Goal: Task Accomplishment & Management: Complete application form

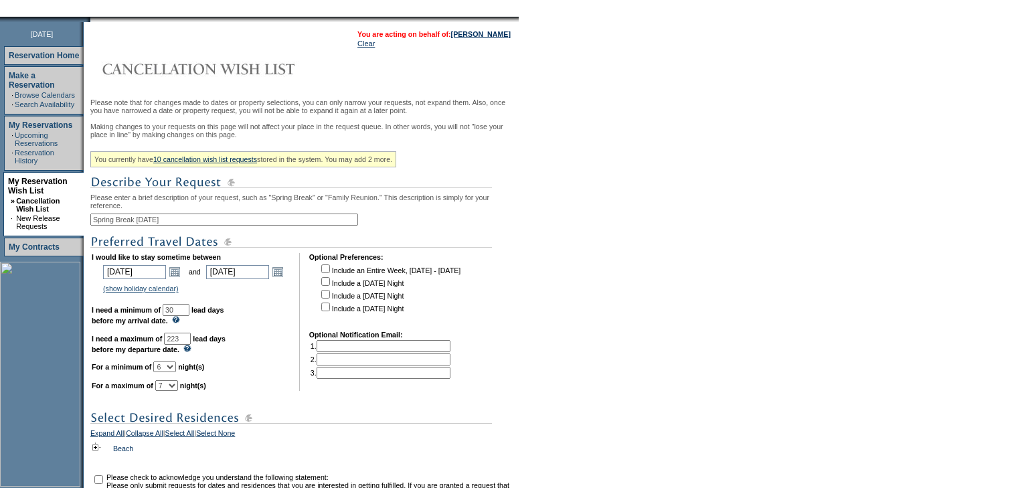
scroll to position [321, 0]
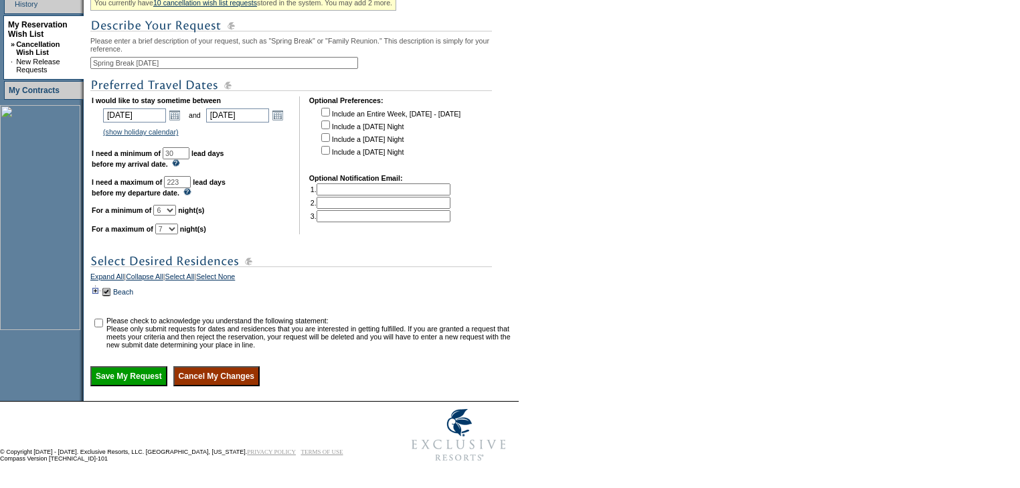
click at [99, 298] on td at bounding box center [95, 291] width 11 height 15
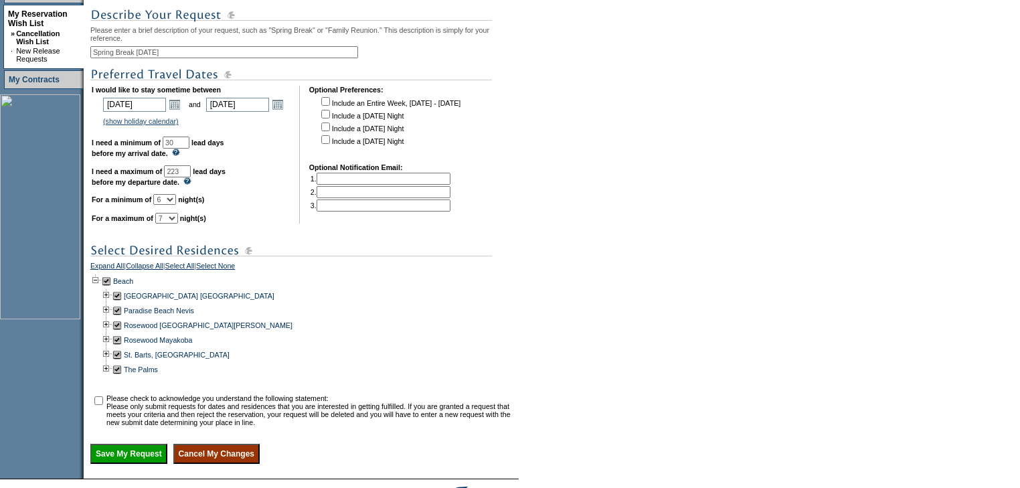
click at [99, 288] on td at bounding box center [95, 281] width 11 height 15
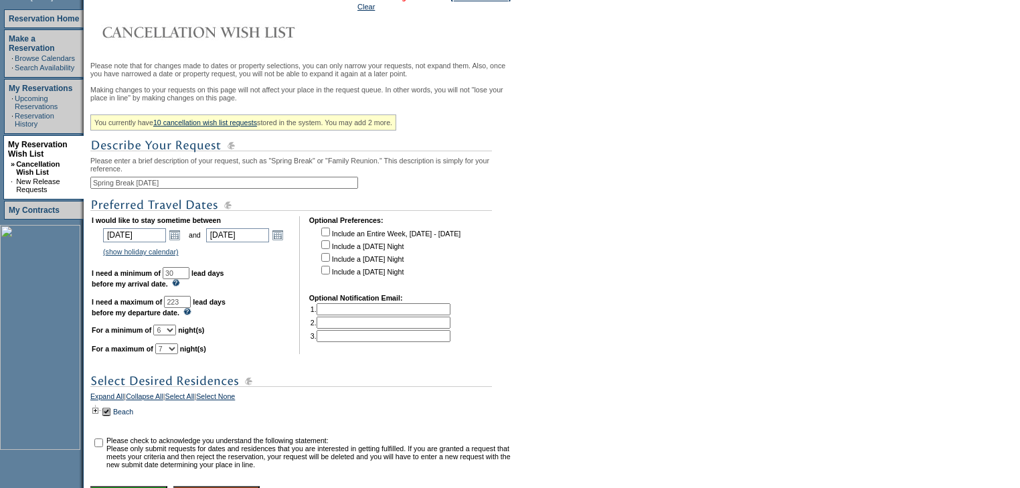
scroll to position [107, 0]
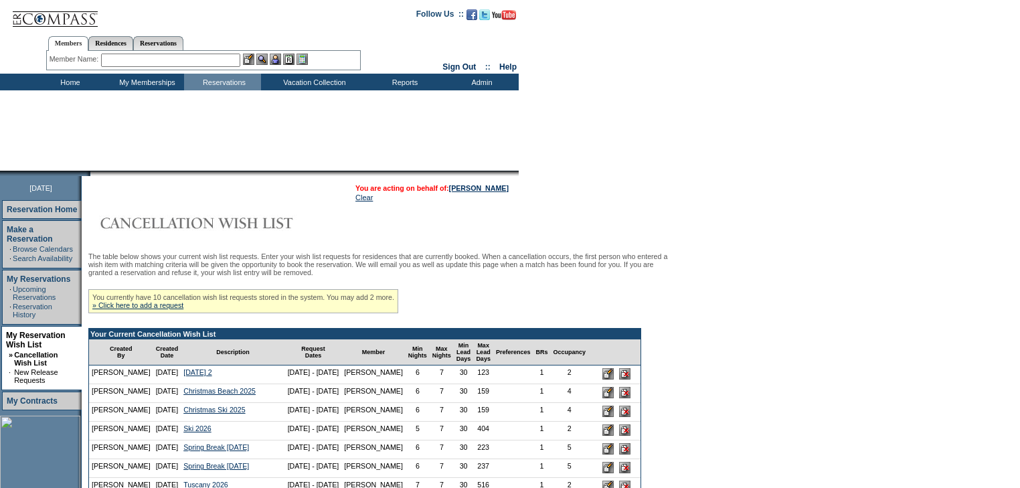
scroll to position [214, 0]
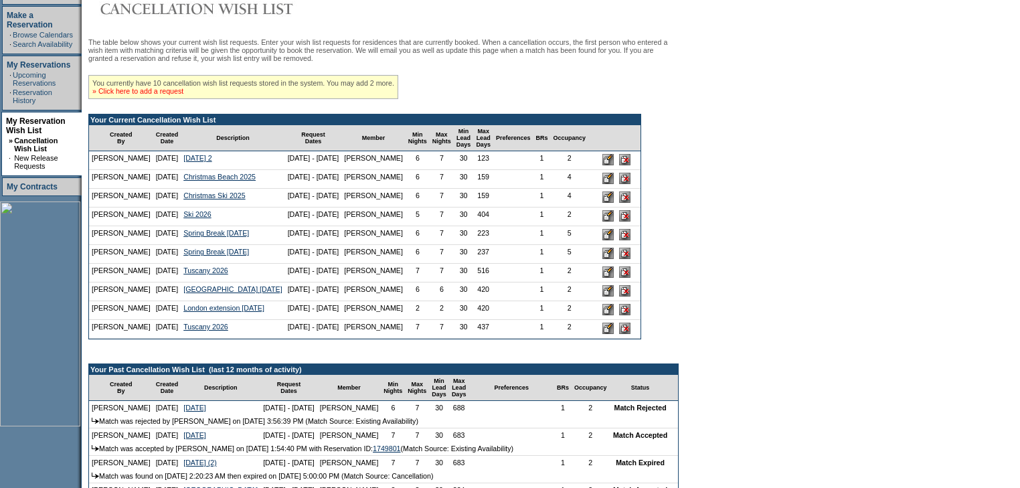
click at [153, 95] on link "» Click here to add a request" at bounding box center [137, 91] width 91 height 8
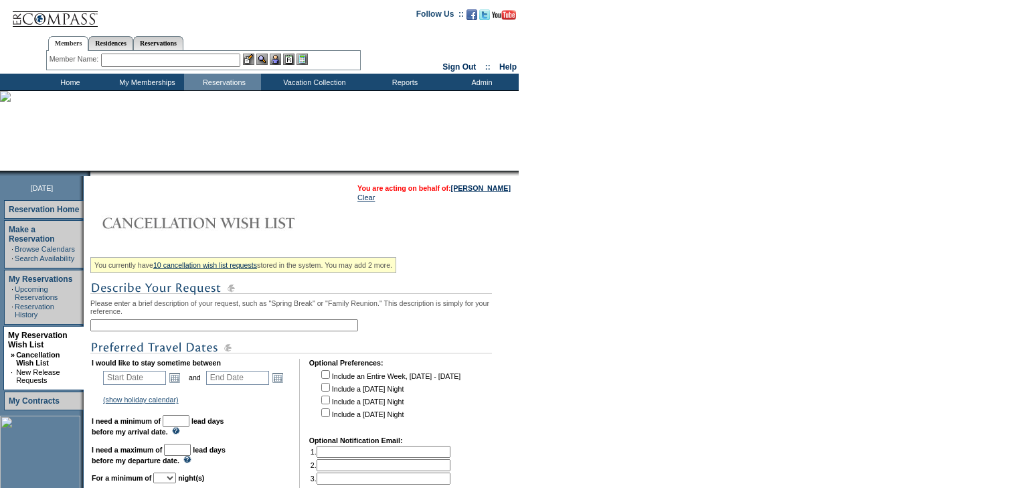
click at [179, 321] on div "You currently have 10 cancellation wish list requests stored in the system. You…" at bounding box center [302, 482] width 425 height 460
click at [161, 324] on input "text" at bounding box center [224, 325] width 268 height 12
type input "Spring Break March 2026"
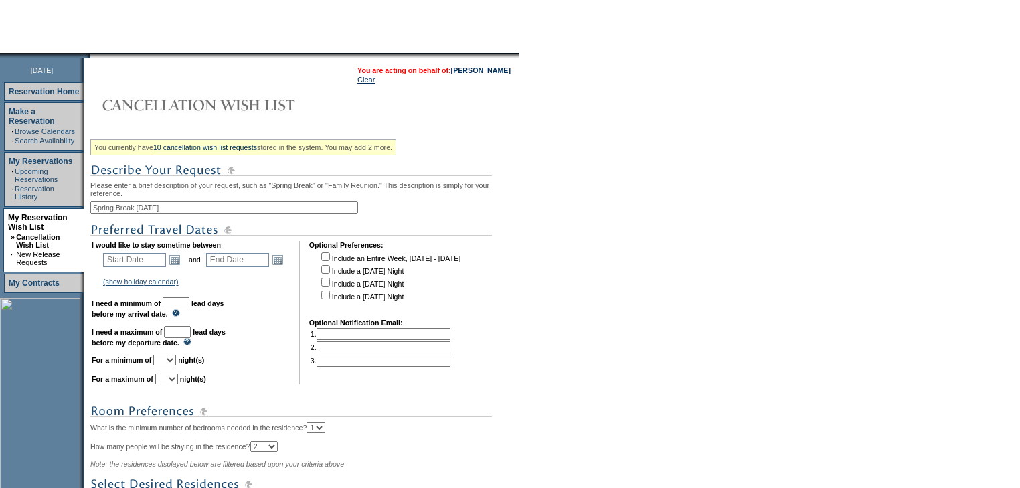
scroll to position [161, 0]
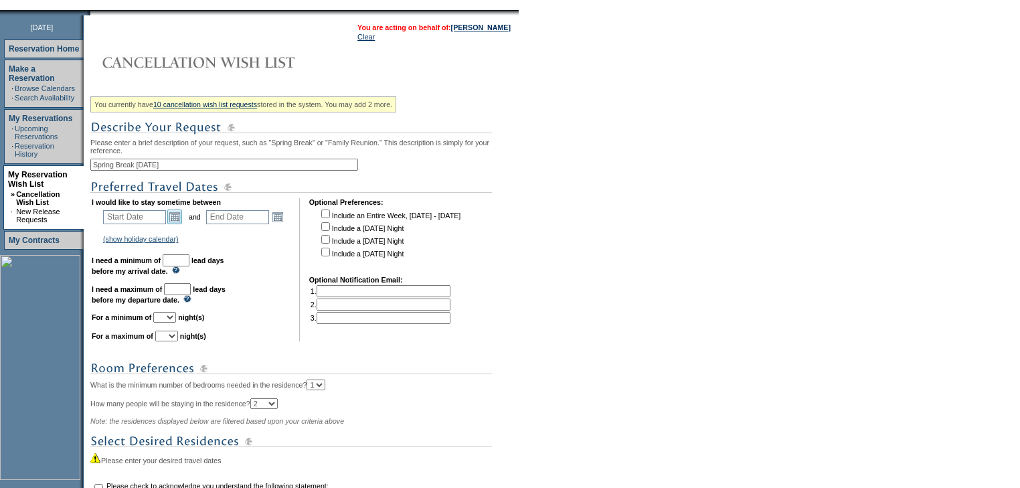
click at [175, 219] on link "Open the calendar popup." at bounding box center [174, 216] width 15 height 15
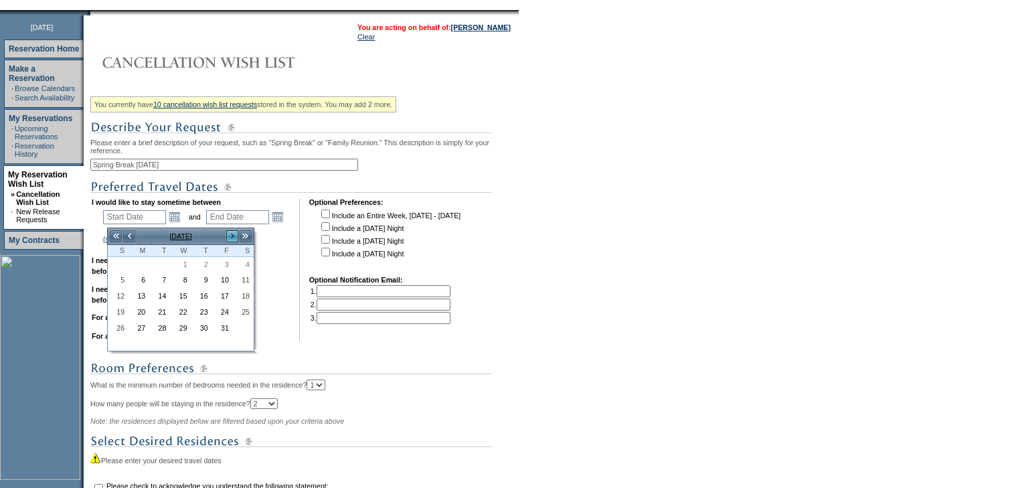
click at [231, 235] on link ">" at bounding box center [231, 235] width 13 height 13
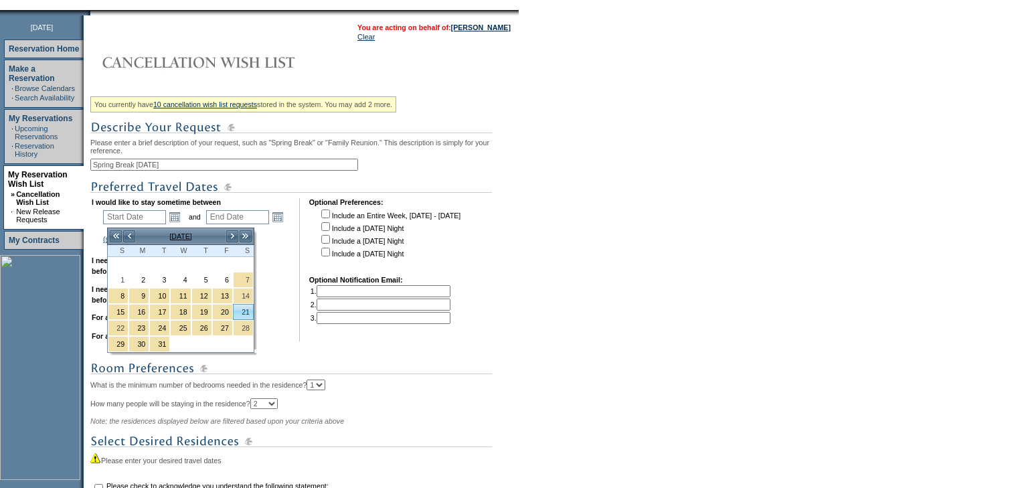
click at [248, 310] on link "21" at bounding box center [242, 311] width 19 height 15
type input "2026-03-21"
type input "2026-03-22"
type input "3/21/2026"
type input "3/22/2026"
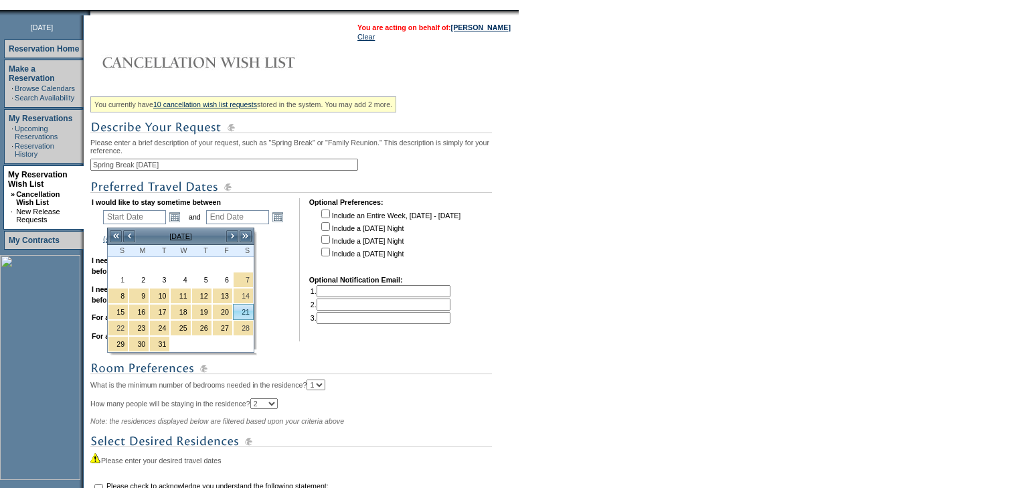
type input "172"
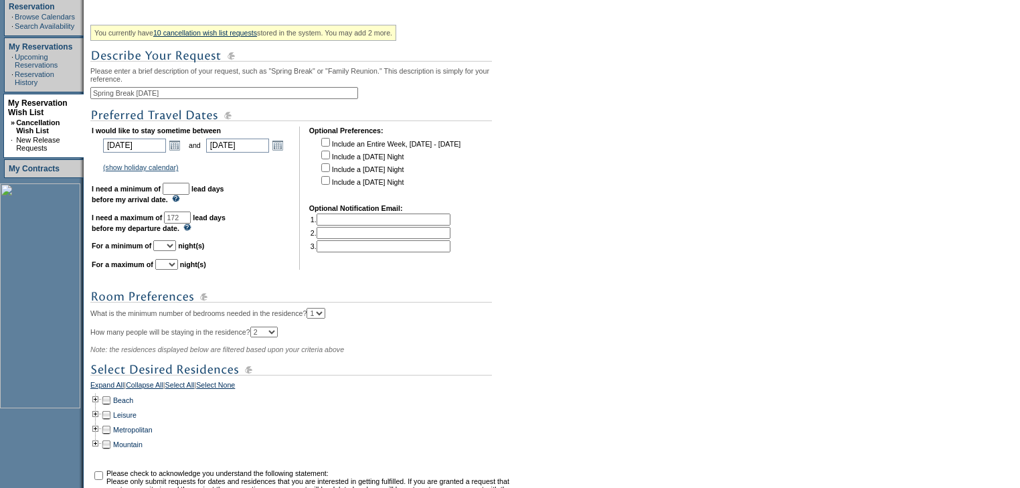
scroll to position [214, 0]
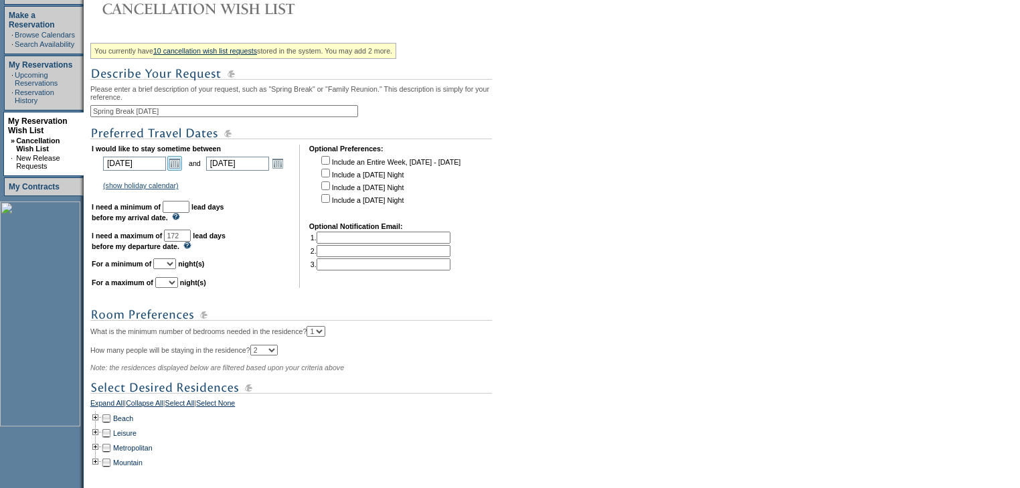
click at [177, 165] on link "Open the calendar popup." at bounding box center [174, 163] width 15 height 15
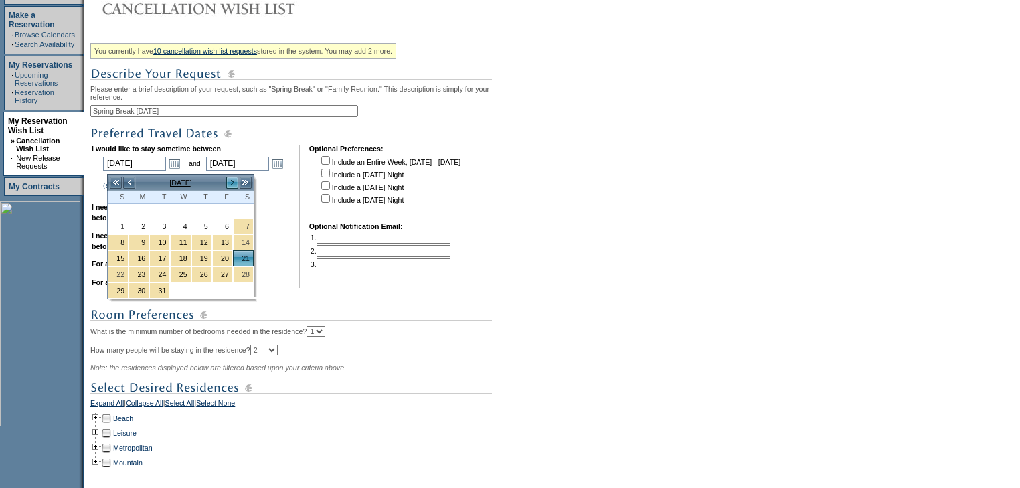
click at [230, 182] on link ">" at bounding box center [231, 182] width 13 height 13
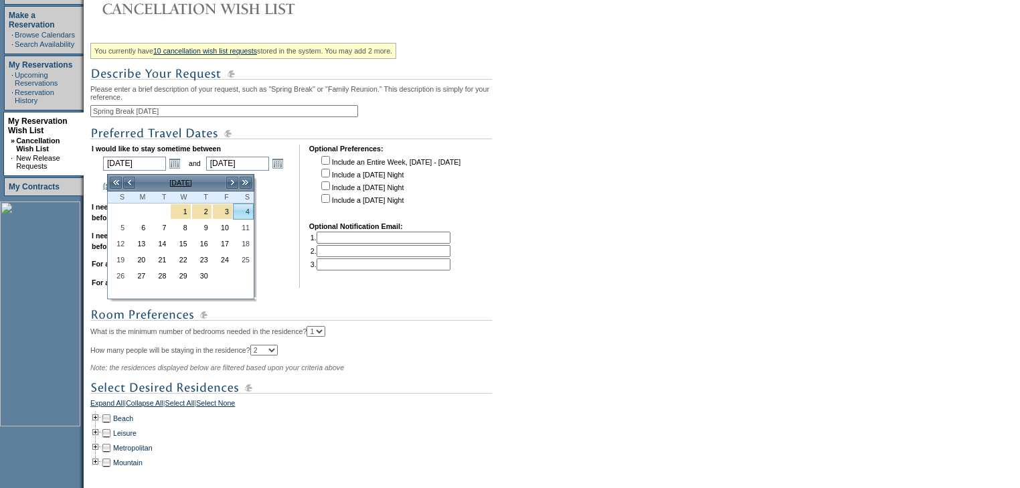
click at [244, 212] on link "4" at bounding box center [242, 211] width 19 height 15
type input "2026-04-04"
type input "2026-04-05"
type input "4/4/2026"
type input "4/5/2026"
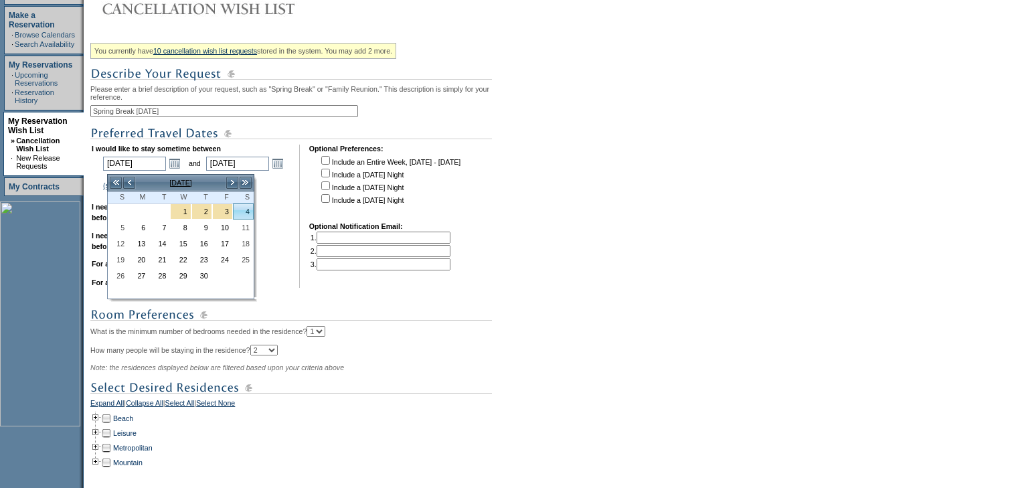
type input "186"
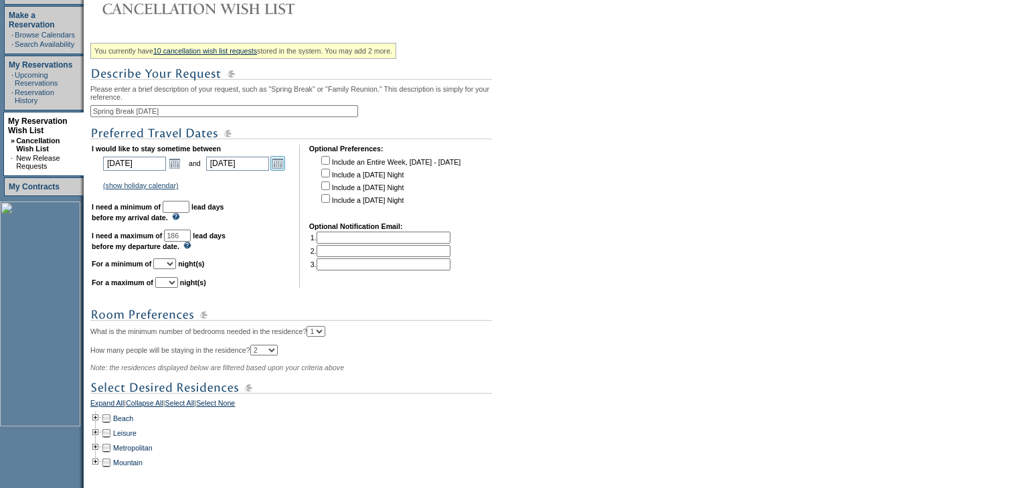
click at [284, 169] on link "Open the calendar popup." at bounding box center [277, 163] width 15 height 15
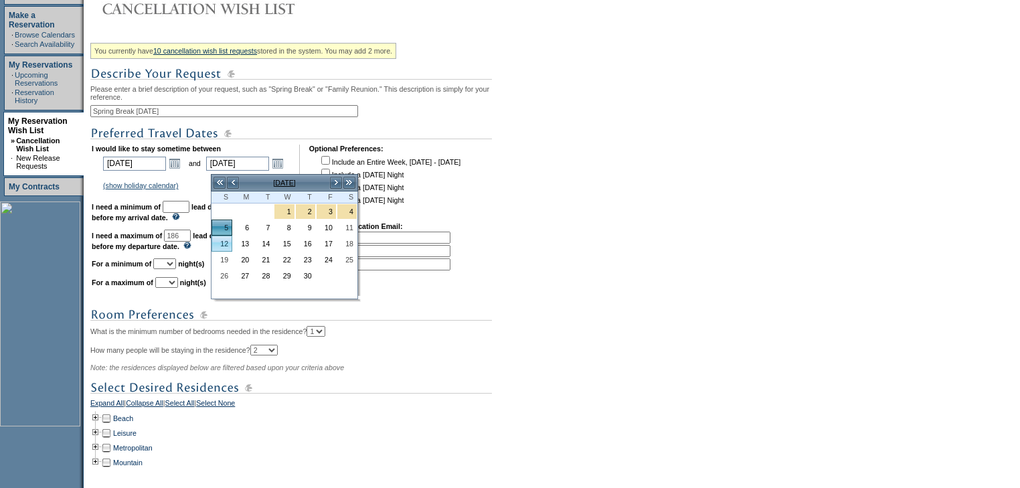
click at [224, 242] on link "12" at bounding box center [221, 243] width 19 height 15
type input "2026-04-12"
type input "4/12/2026"
type input "193"
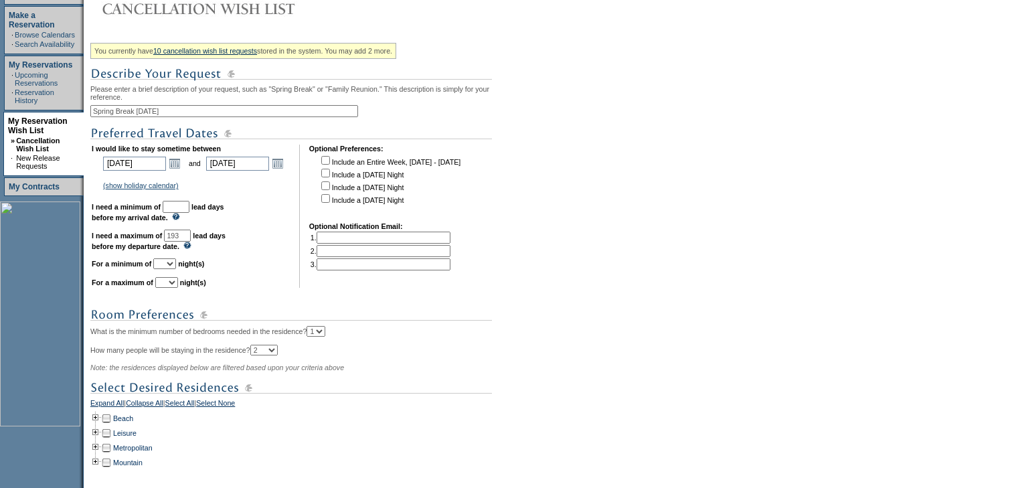
click at [189, 207] on input "text" at bounding box center [176, 207] width 27 height 12
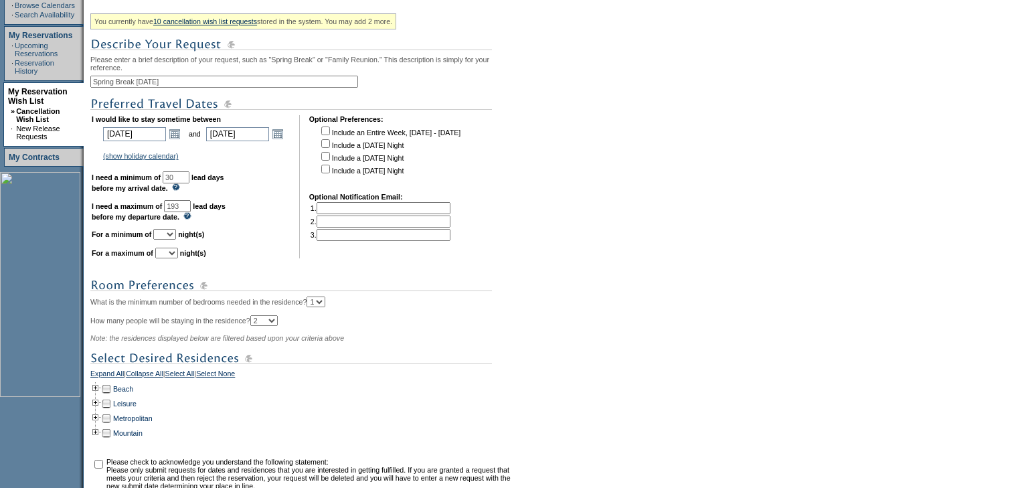
scroll to position [268, 0]
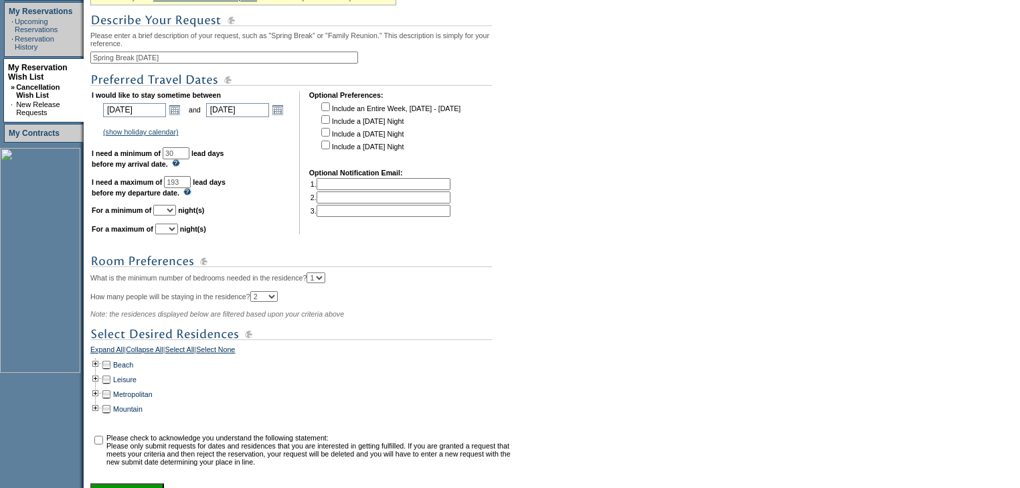
type input "30"
click at [176, 215] on select "1 2 3 4 5 6 7 8 9 10 11 12 13 14" at bounding box center [164, 210] width 23 height 11
click at [235, 217] on td "I would like to stay sometime between 2026-04-04 4/4/2026 Open the calendar pop…" at bounding box center [191, 162] width 198 height 143
click at [176, 215] on select "1 2 3 4 5 6 7 8 9 10 11 12 13 14" at bounding box center [164, 210] width 23 height 11
select select "5"
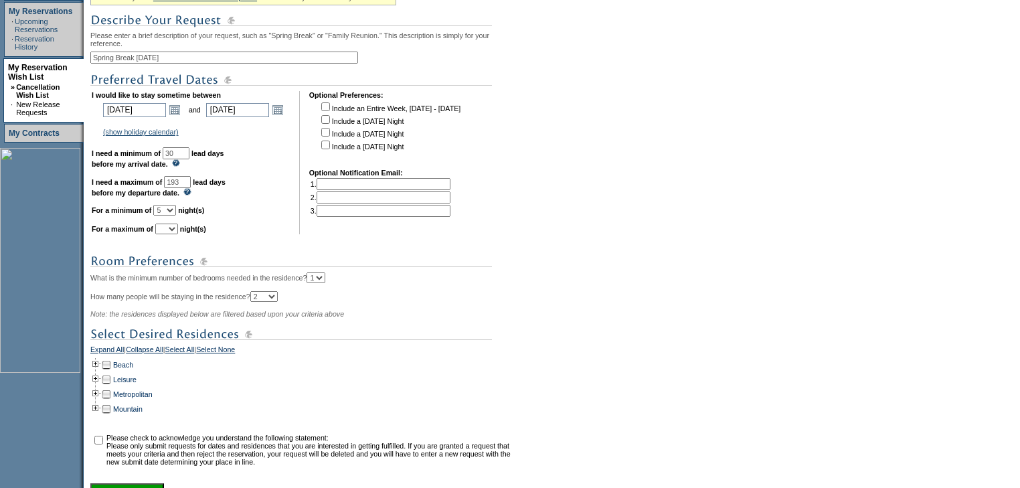
click at [169, 210] on select "1 2 3 4 5 6 7 8 9 10 11 12 13 14" at bounding box center [164, 210] width 23 height 11
click at [185, 237] on table "I would like to stay sometime between 2026-04-04 4/4/2026 Open the calendar pop…" at bounding box center [276, 162] width 373 height 149
click at [178, 234] on select "1 2 3 4 5 6 7 8 9 10 11 12 13 14" at bounding box center [166, 228] width 23 height 11
select select "7"
click at [171, 229] on select "1 2 3 4 5 6 7 8 9 10 11 12 13 14" at bounding box center [166, 228] width 23 height 11
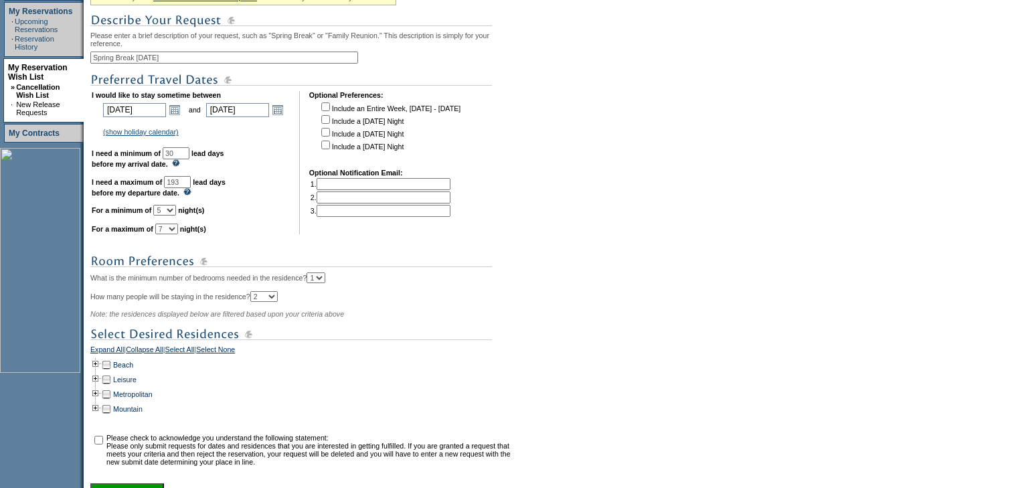
click at [251, 246] on div "You currently have 10 cancellation wish list requests stored in the system. You…" at bounding box center [302, 244] width 425 height 518
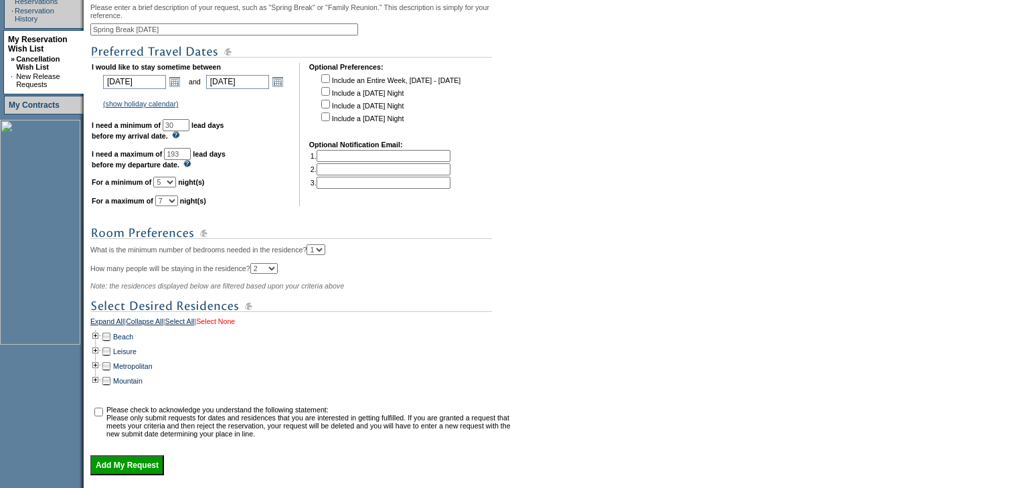
scroll to position [375, 0]
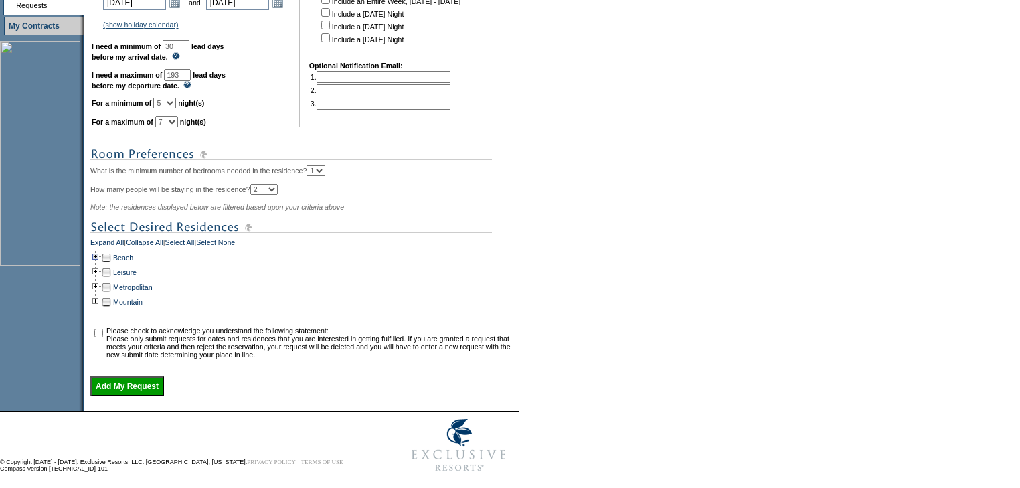
click at [100, 265] on td at bounding box center [95, 257] width 11 height 15
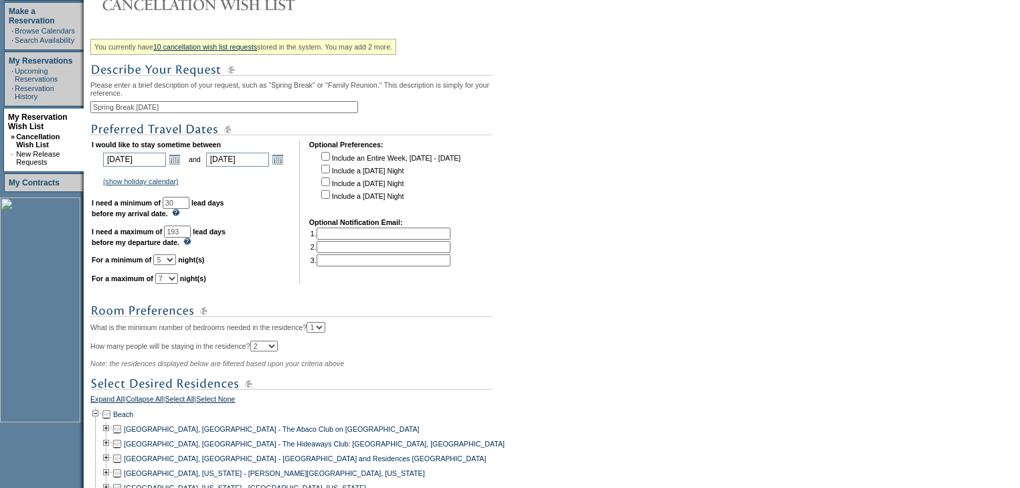
scroll to position [75, 0]
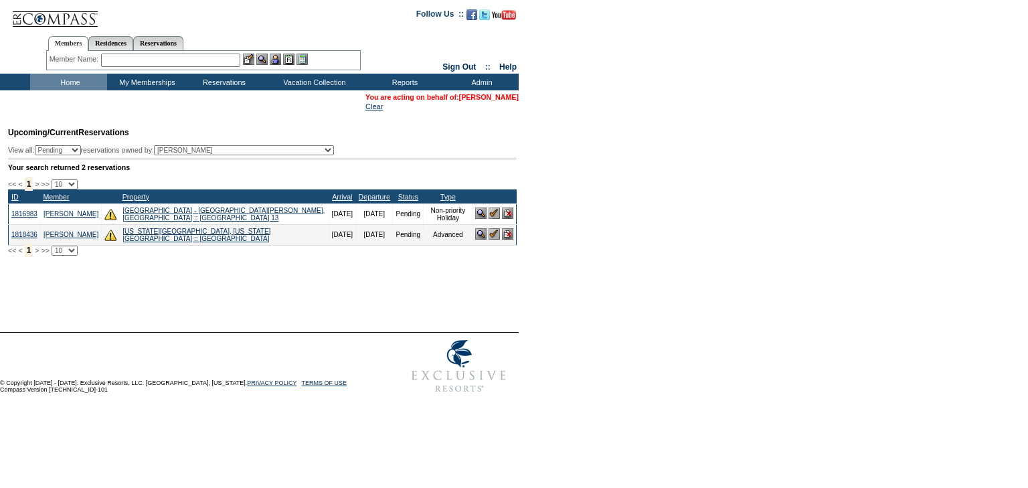
click at [482, 99] on link "[PERSON_NAME]" at bounding box center [489, 97] width 60 height 8
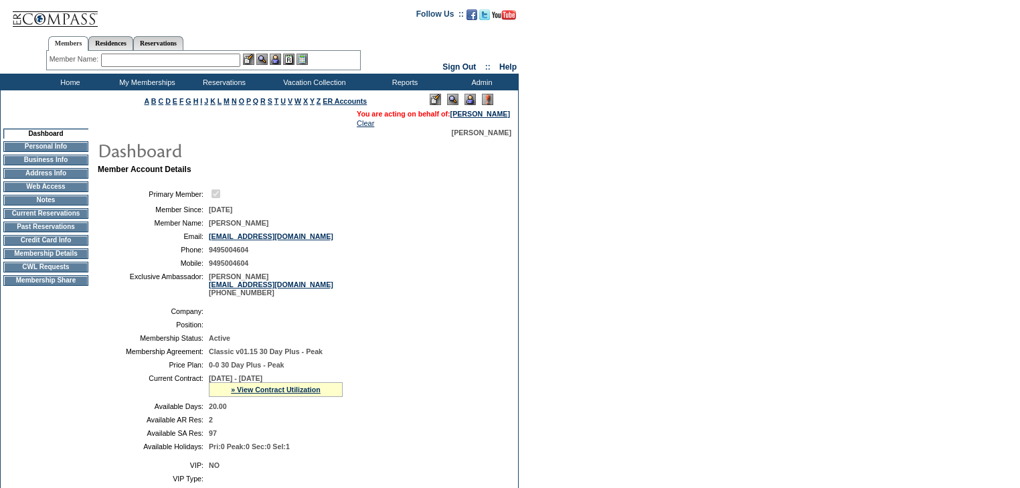
click at [58, 272] on td "CWL Requests" at bounding box center [45, 267] width 85 height 11
